Goal: Obtain resource: Download file/media

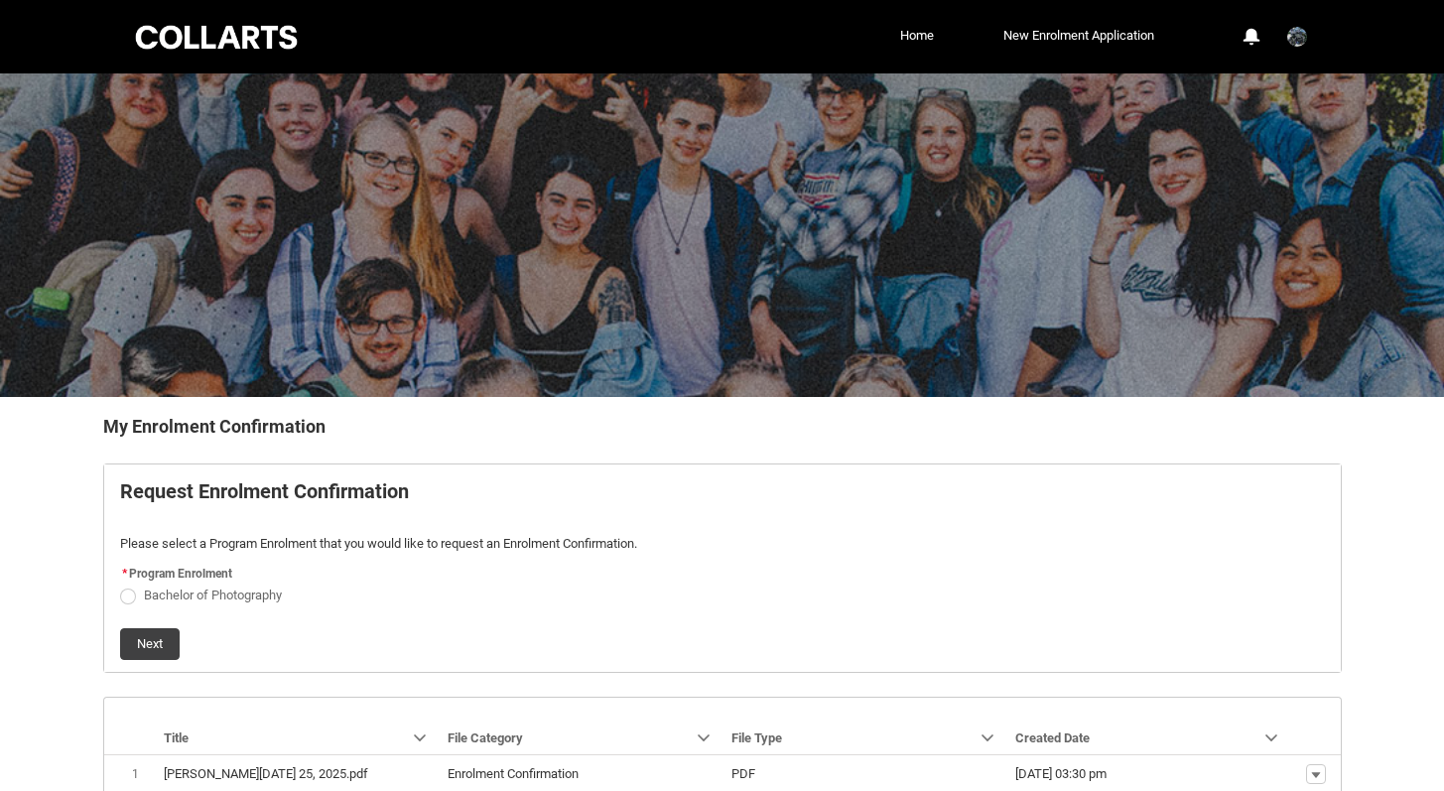
click at [221, 589] on span "Bachelor of Photography" at bounding box center [213, 595] width 138 height 15
click at [120, 585] on input "Bachelor of Photography" at bounding box center [119, 584] width 1 height 1
radio input "true"
click at [149, 649] on button "Next" at bounding box center [150, 644] width 60 height 32
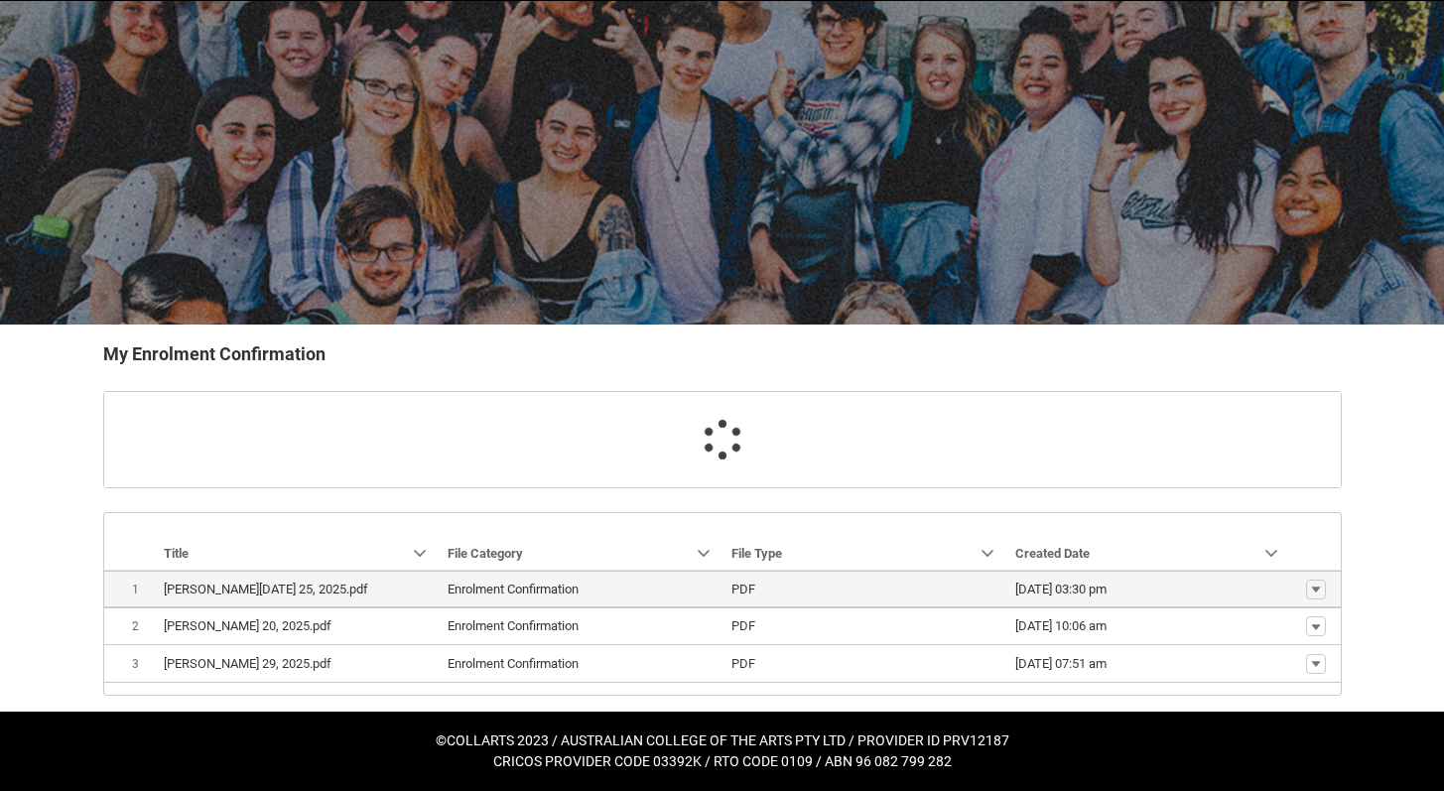
scroll to position [114, 0]
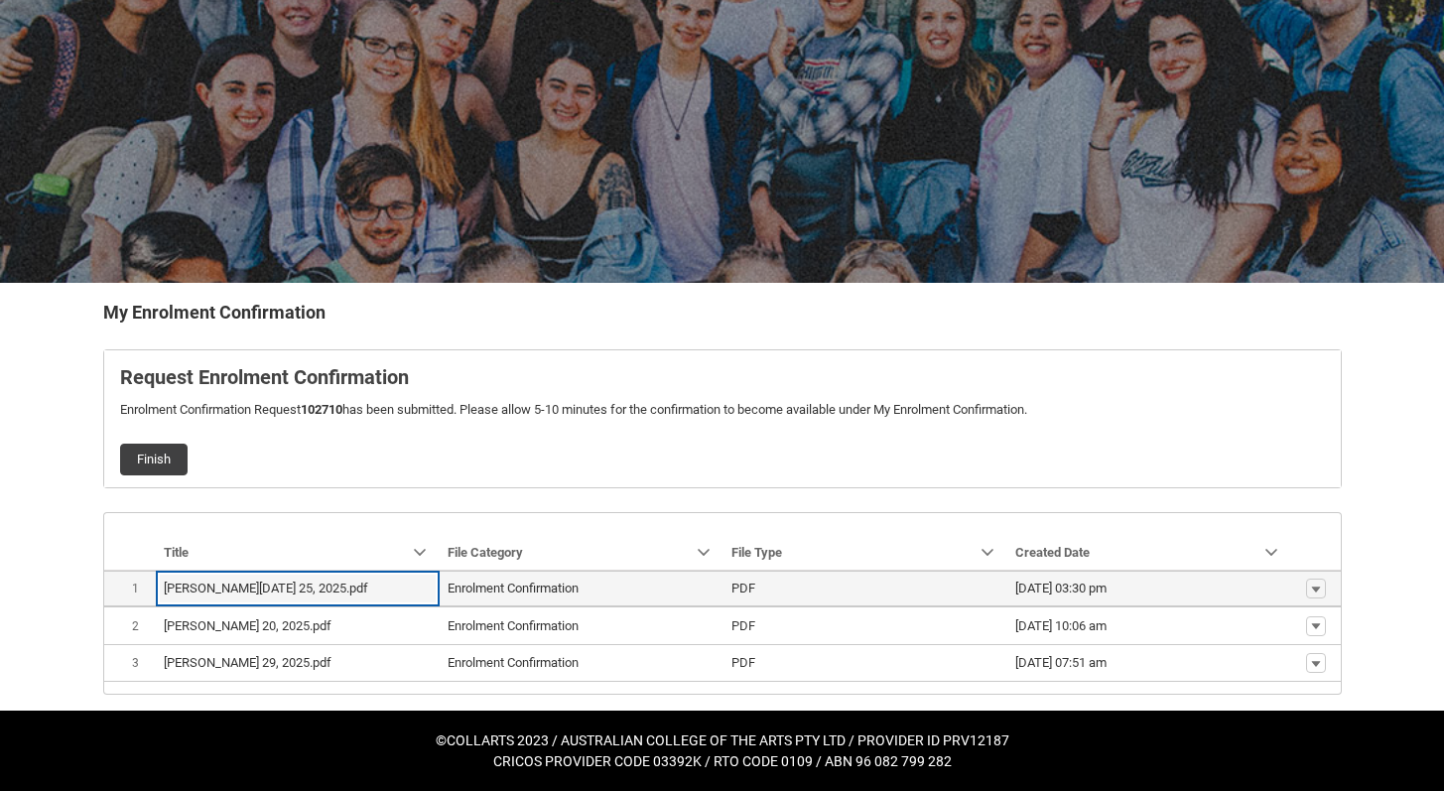
click at [1029, 592] on lightning-formatted-date-time "[DATE] 03:30 pm" at bounding box center [1060, 588] width 91 height 15
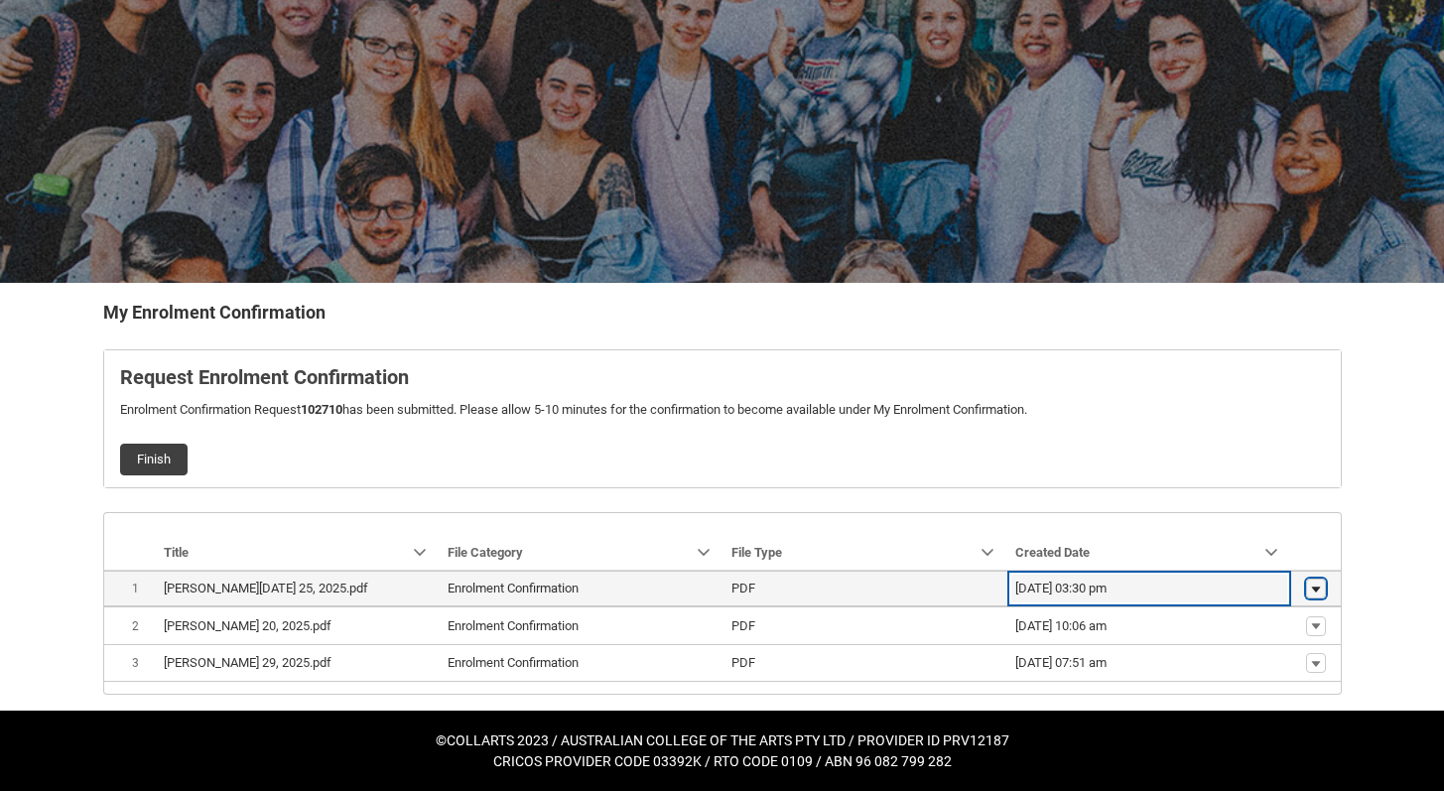
click at [1315, 591] on lightning-primitive-icon "button" at bounding box center [1316, 589] width 12 height 14
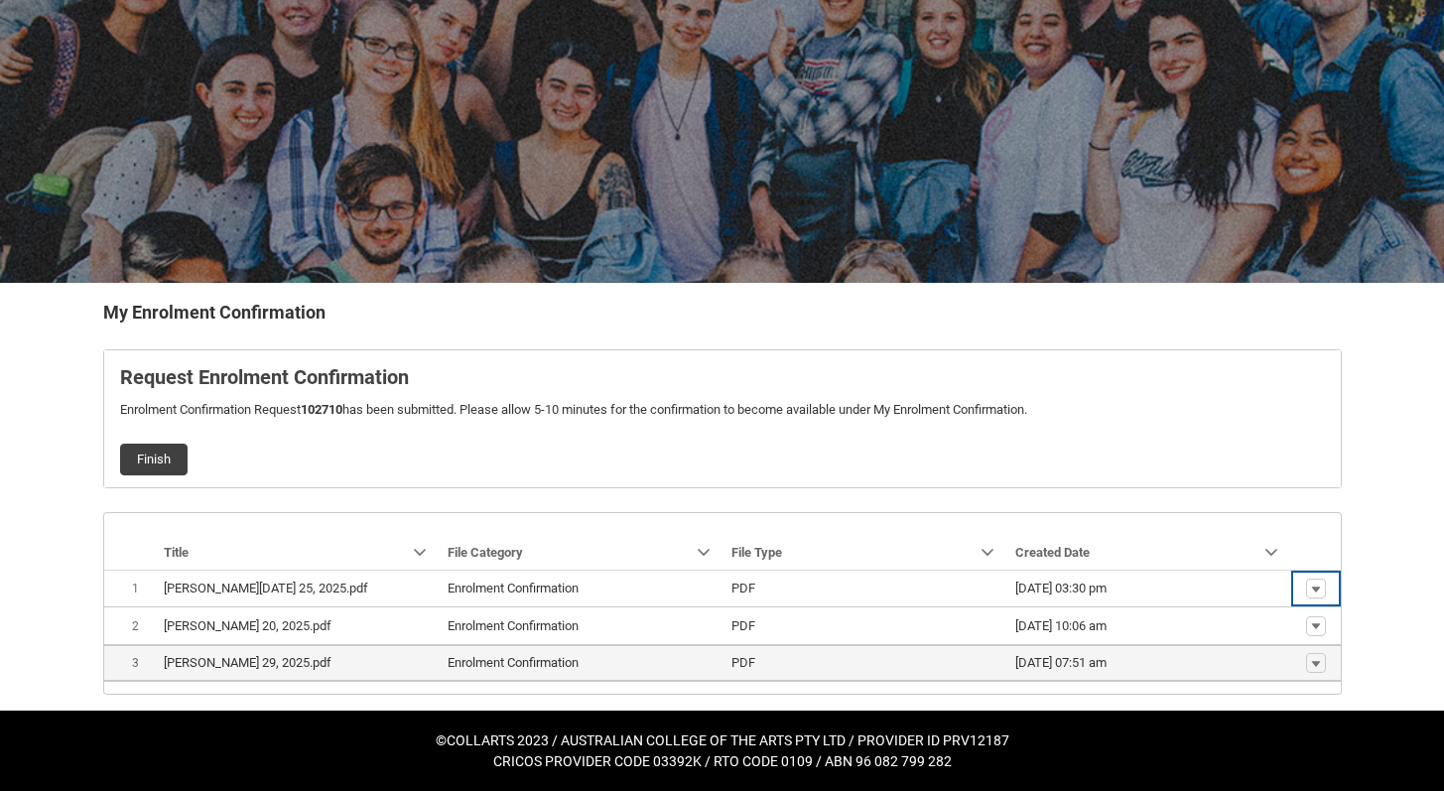
click at [1196, 672] on span "[DATE] 07:51 am" at bounding box center [1149, 663] width 268 height 20
click at [1315, 666] on lightning-primitive-icon "button" at bounding box center [1316, 663] width 12 height 14
click at [1272, 636] on span "Download" at bounding box center [1270, 633] width 55 height 18
